Goal: Task Accomplishment & Management: Use online tool/utility

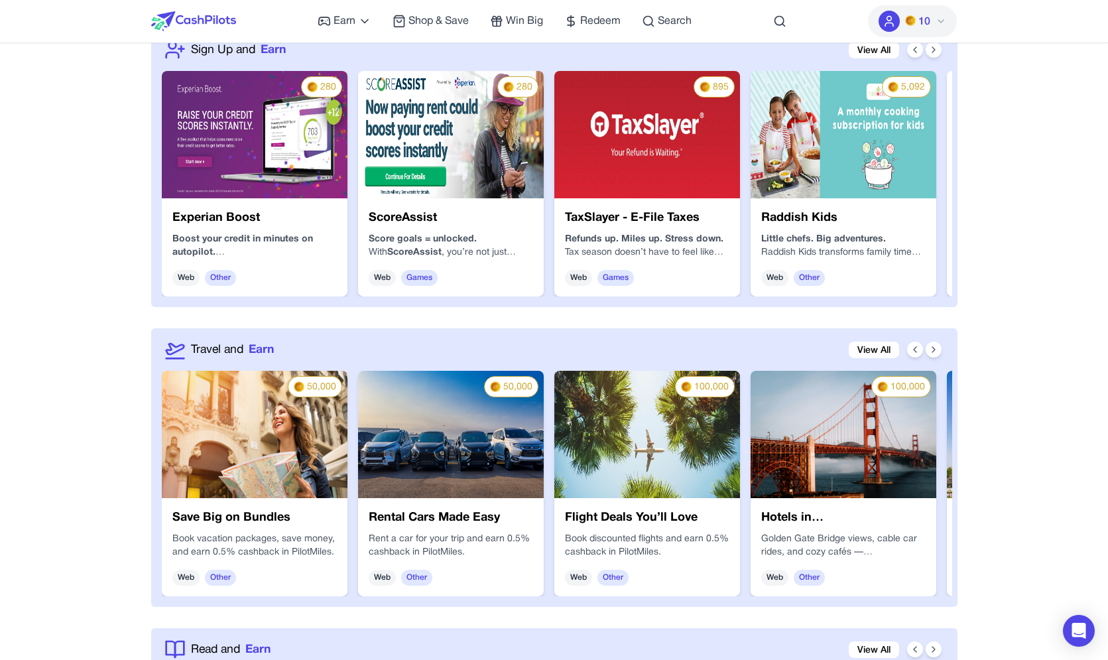
scroll to position [1304, 0]
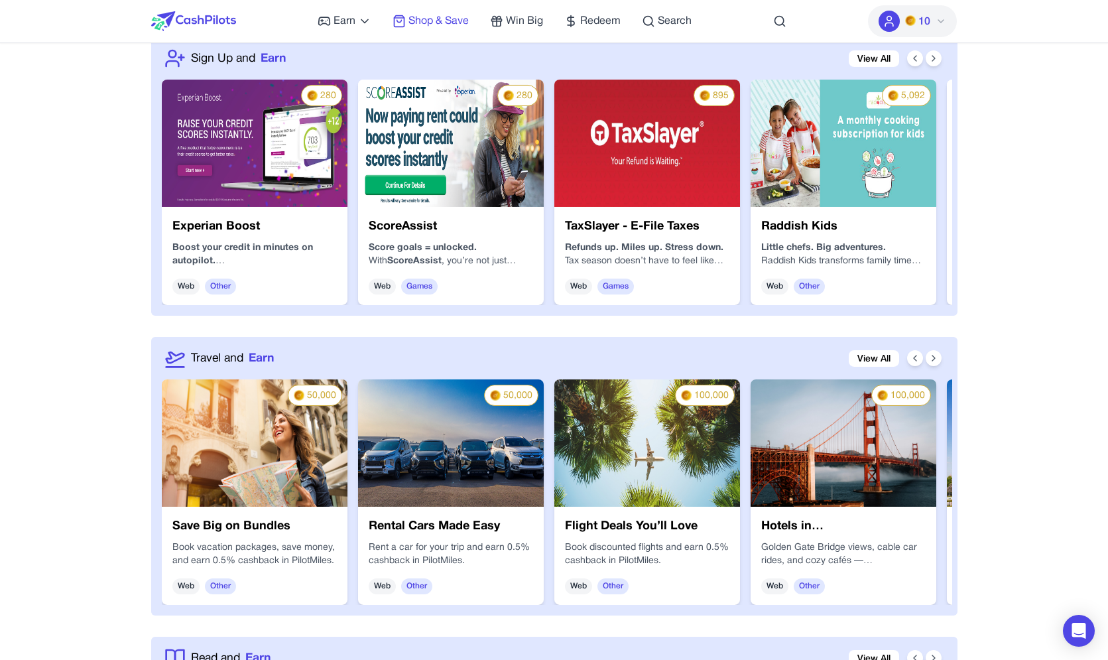
click at [442, 18] on span "Shop & Save" at bounding box center [438, 21] width 60 height 16
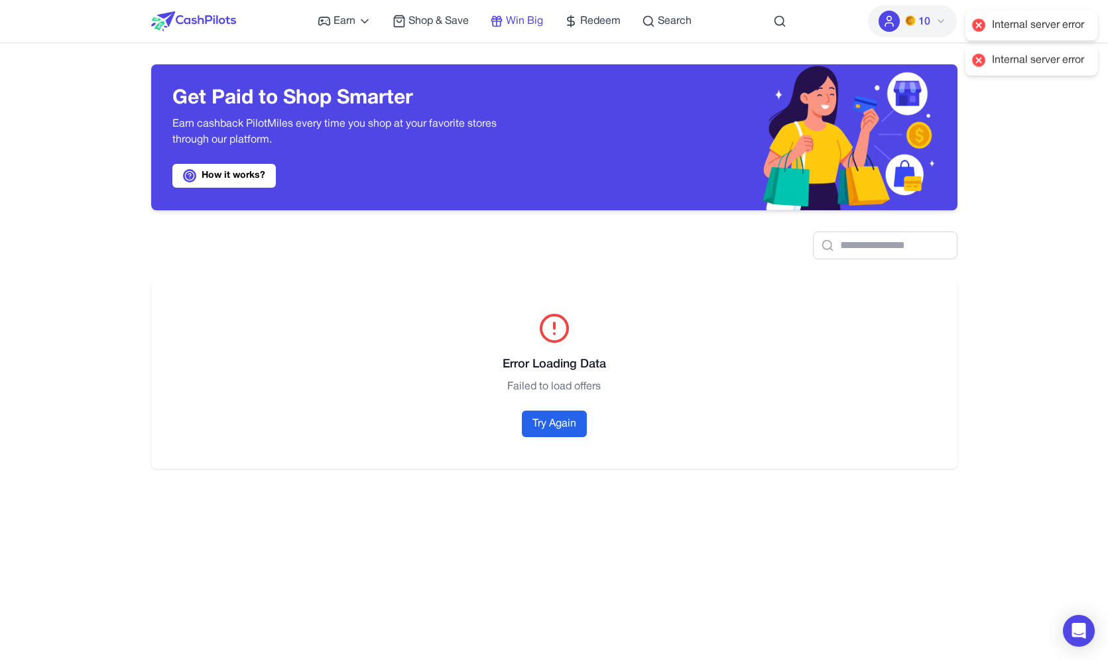
click at [515, 23] on span "Win Big" at bounding box center [524, 21] width 37 height 16
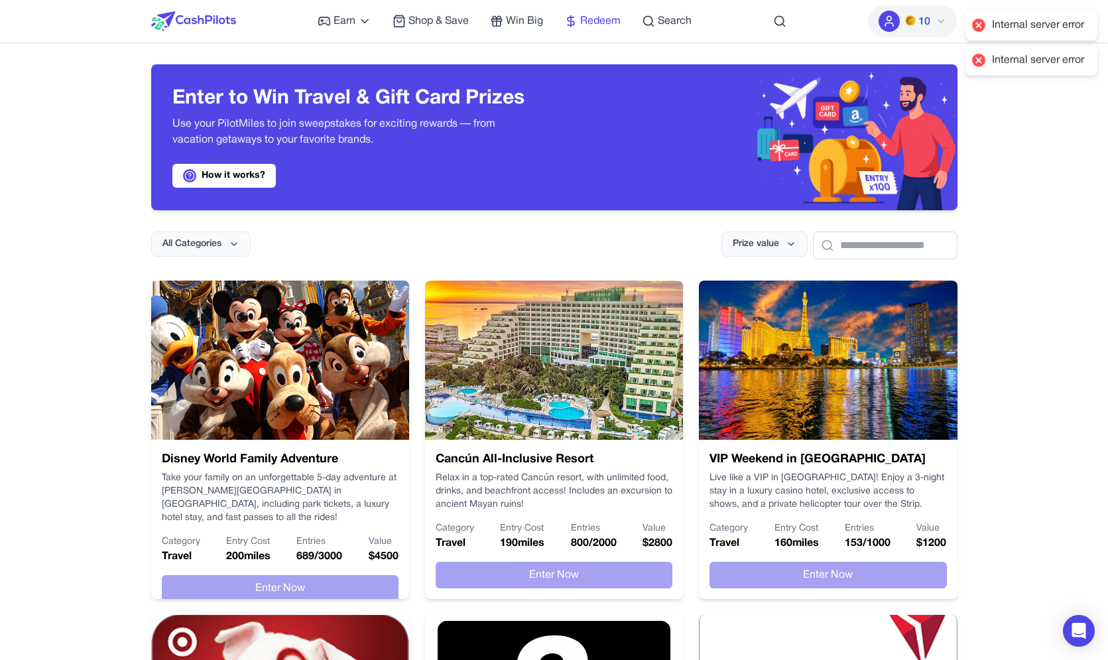
click at [589, 21] on span "Redeem" at bounding box center [600, 21] width 40 height 16
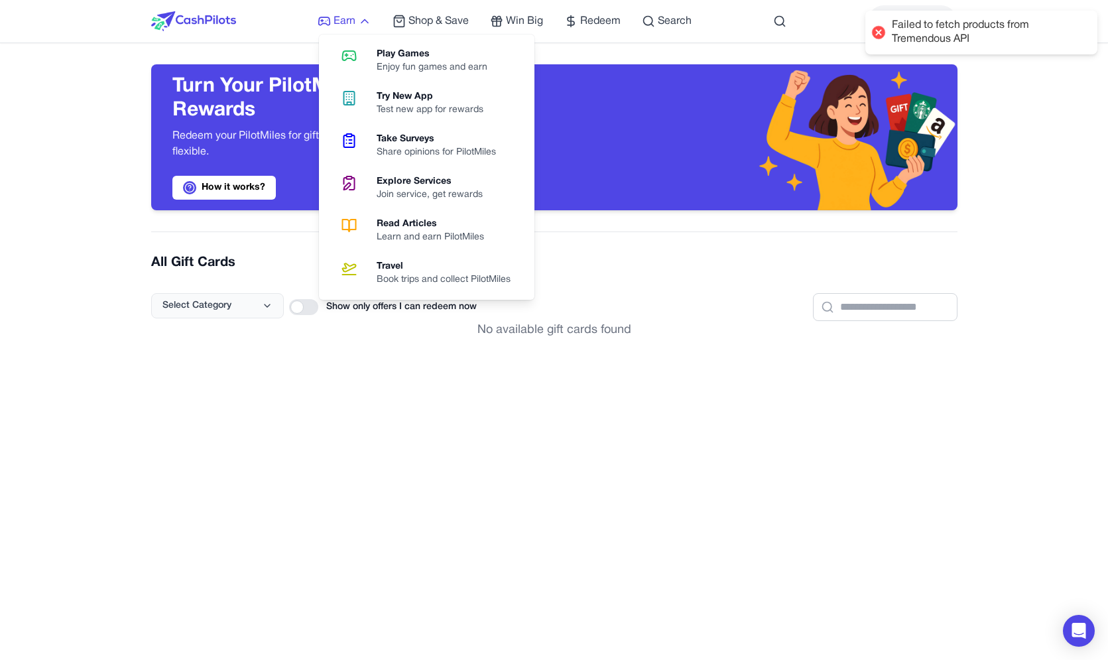
click at [336, 16] on span "Earn" at bounding box center [345, 21] width 22 height 16
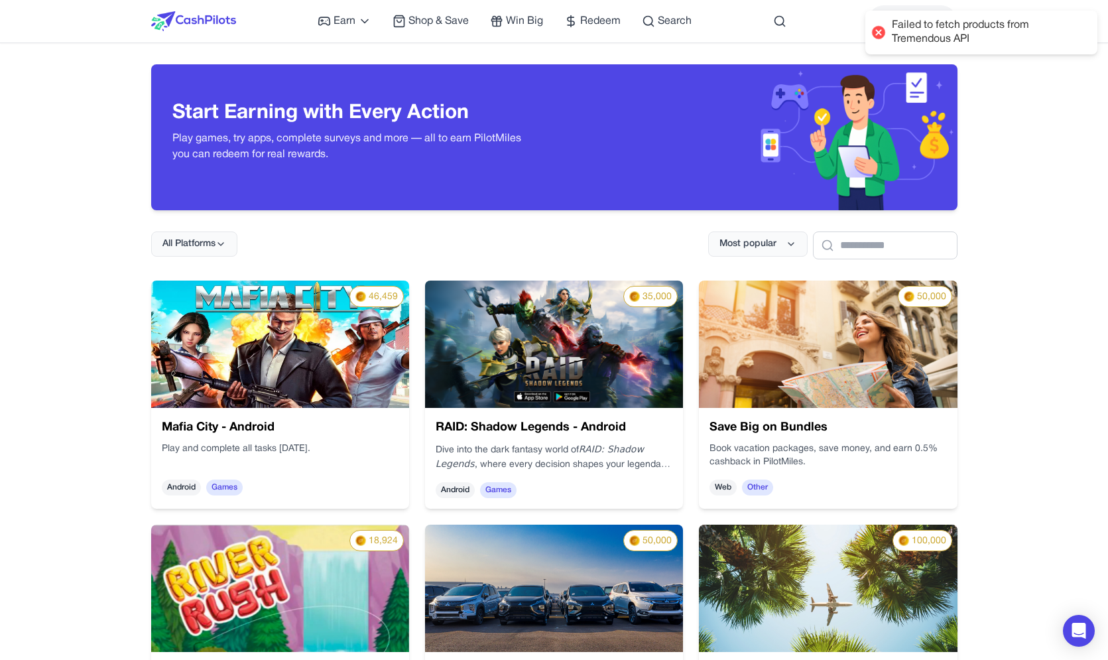
click at [253, 122] on h3 "Start Earning with Every Action" at bounding box center [352, 113] width 361 height 24
click at [450, 18] on span "Shop & Save" at bounding box center [438, 21] width 60 height 16
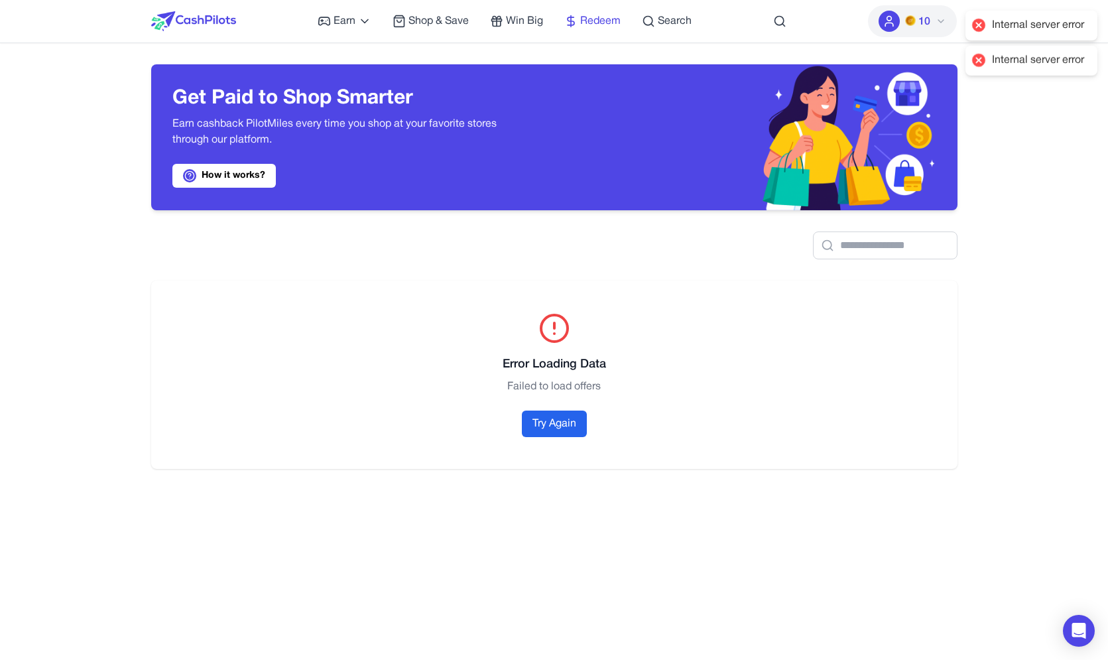
click at [580, 19] on link "Redeem" at bounding box center [592, 21] width 56 height 16
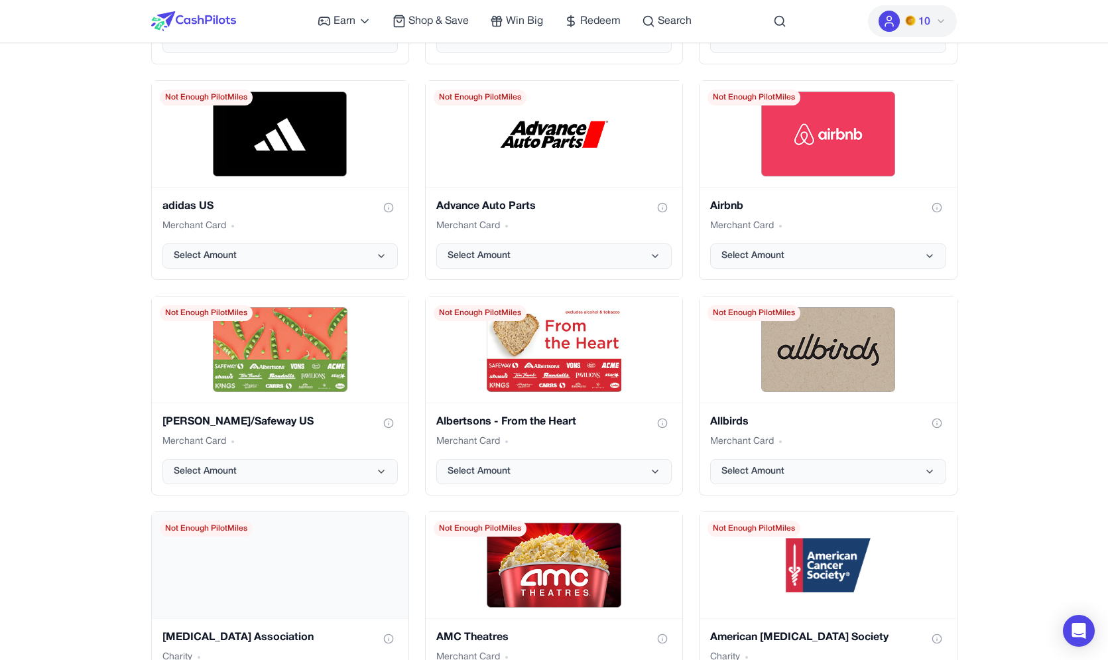
scroll to position [181, 0]
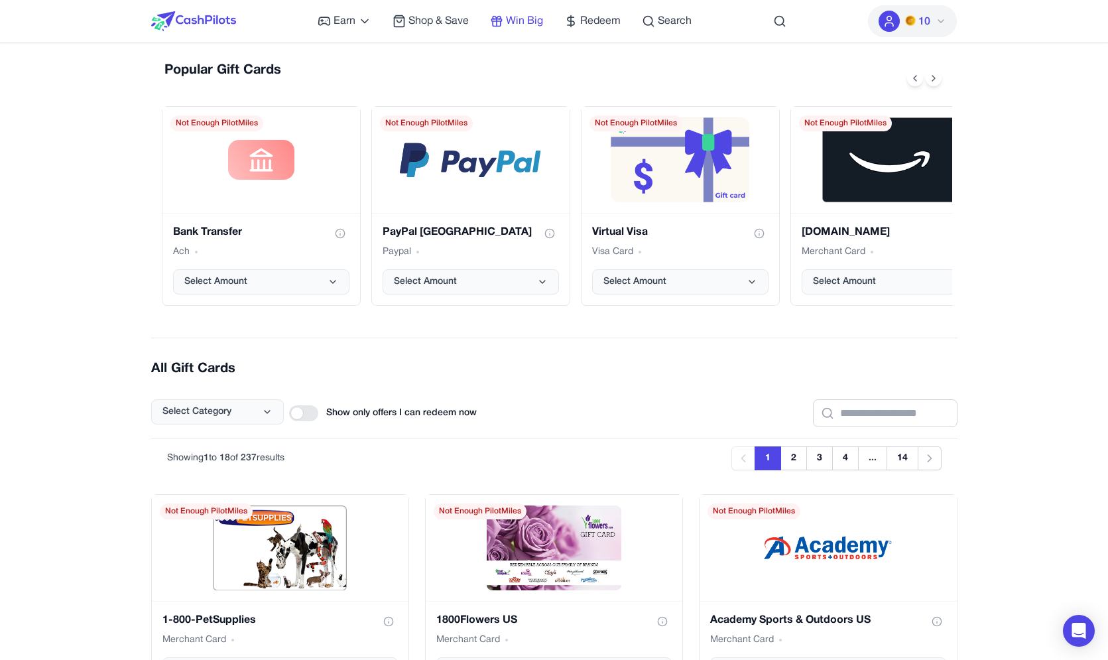
click at [505, 25] on link "Win Big" at bounding box center [516, 21] width 53 height 16
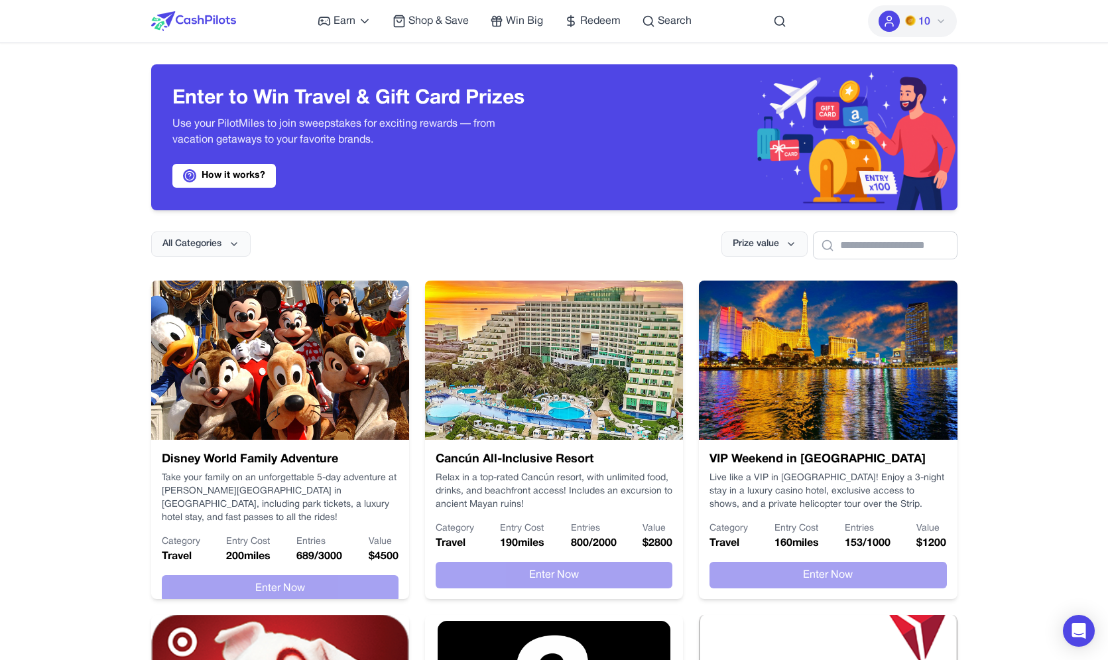
click at [686, 9] on div "Earn Play Games Enjoy fun games and earn Try New App Test new app for rewards T…" at bounding box center [505, 21] width 374 height 42
click at [678, 14] on span "Search" at bounding box center [675, 21] width 34 height 16
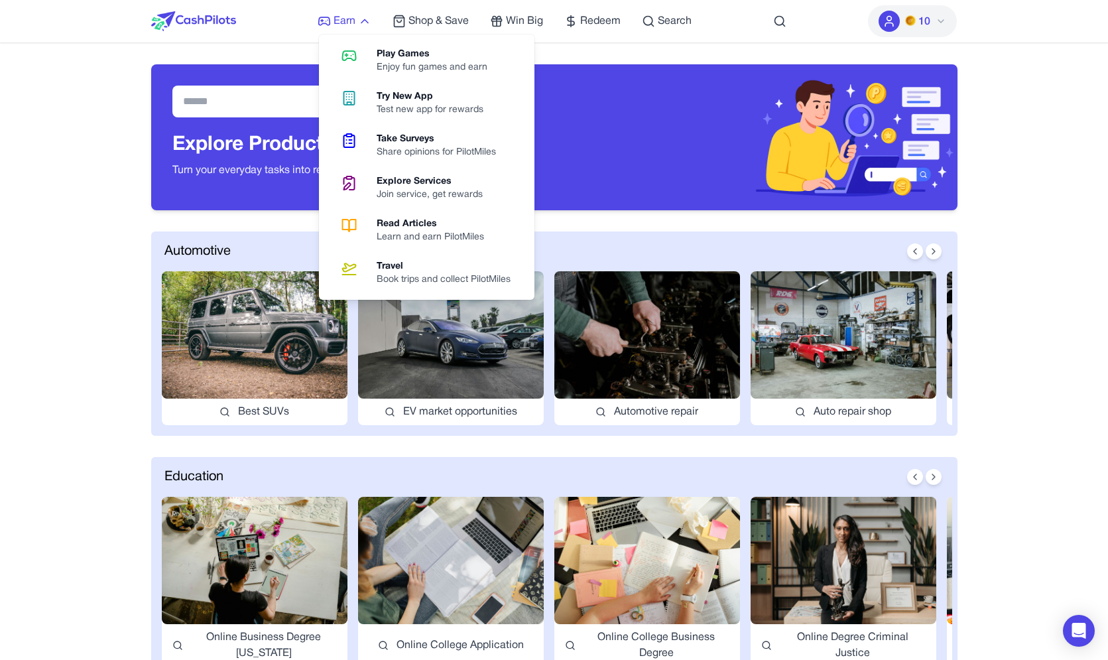
click at [334, 19] on link "Earn" at bounding box center [345, 21] width 54 height 16
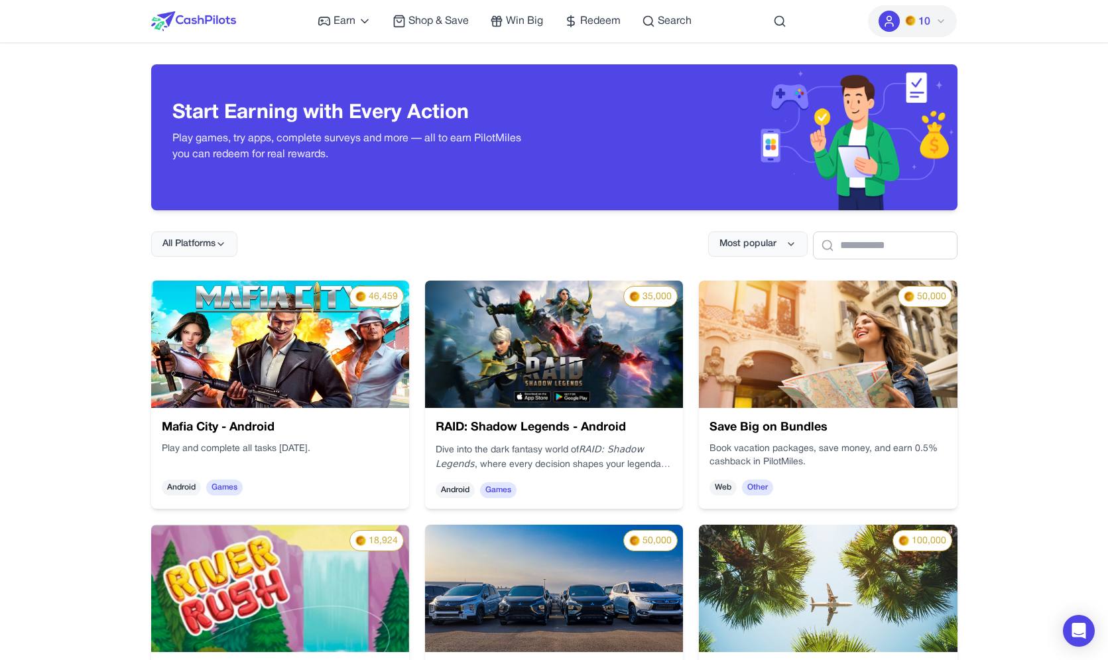
click at [190, 25] on img at bounding box center [193, 21] width 85 height 20
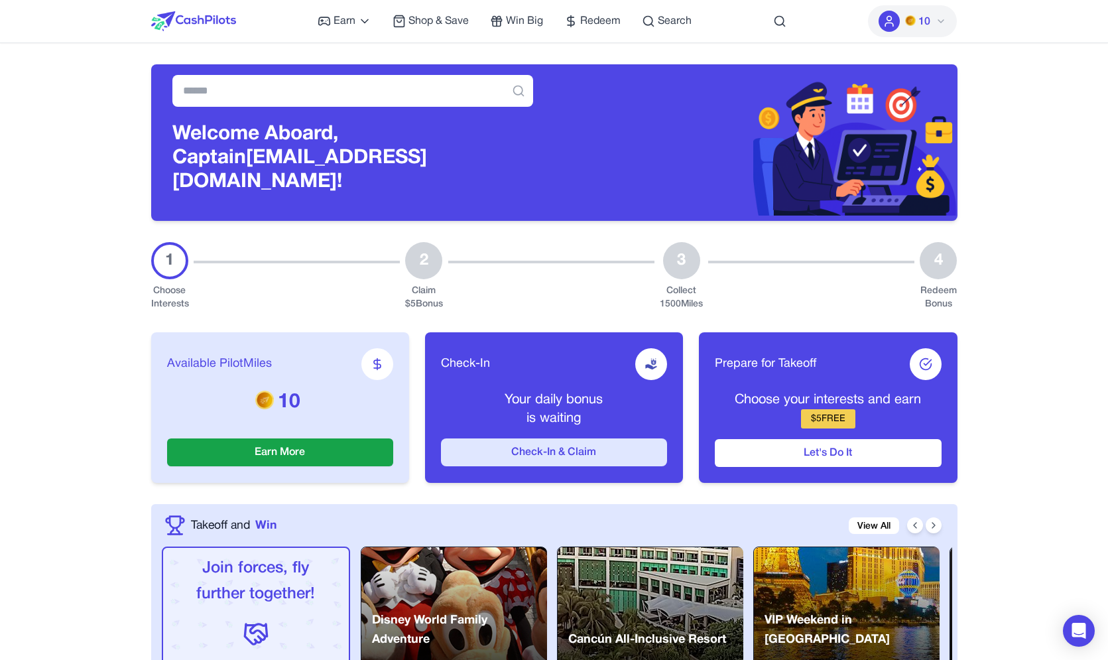
click at [596, 438] on button "Check-In & Claim" at bounding box center [554, 452] width 226 height 28
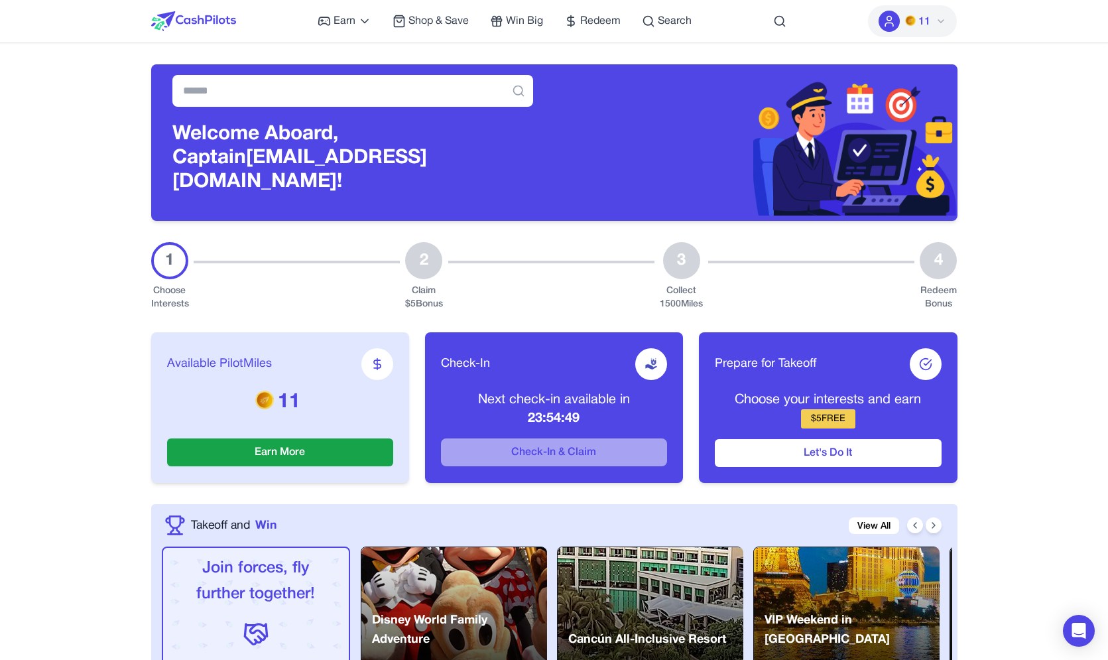
click at [700, 242] on div "3 Collect 1500 Miles" at bounding box center [681, 276] width 43 height 69
click at [431, 23] on span "Shop & Save" at bounding box center [438, 21] width 60 height 16
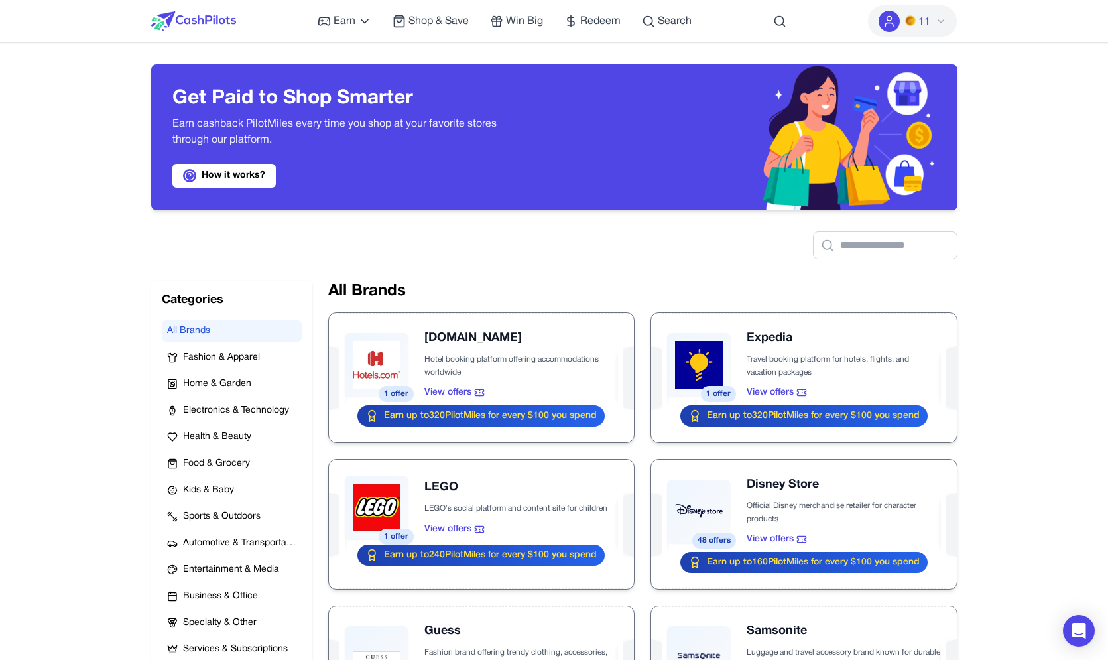
click at [215, 25] on img at bounding box center [193, 21] width 85 height 20
